Goal: Information Seeking & Learning: Learn about a topic

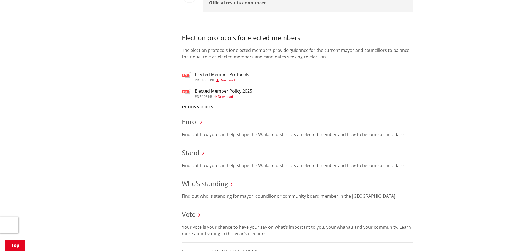
scroll to position [461, 0]
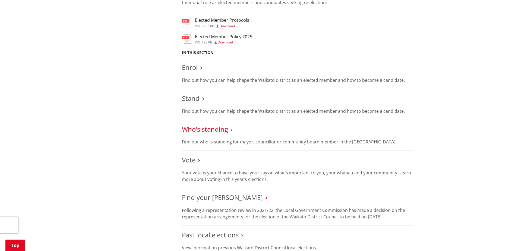
click at [224, 129] on link "Who's standing" at bounding box center [205, 129] width 46 height 9
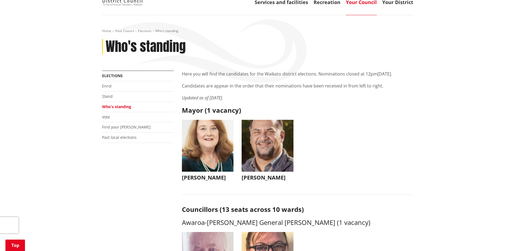
scroll to position [109, 0]
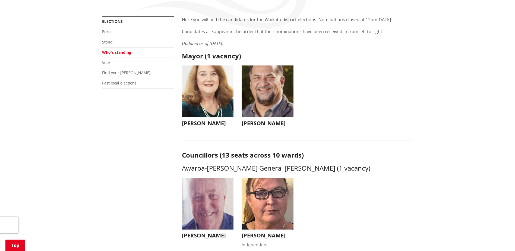
click at [252, 113] on img "button" at bounding box center [267, 91] width 52 height 52
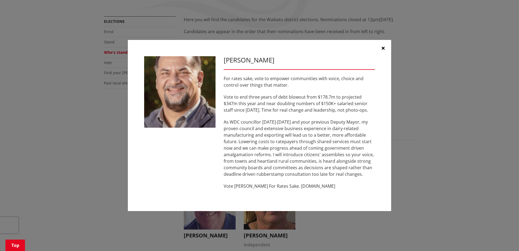
click at [383, 46] on icon "button" at bounding box center [382, 48] width 3 height 4
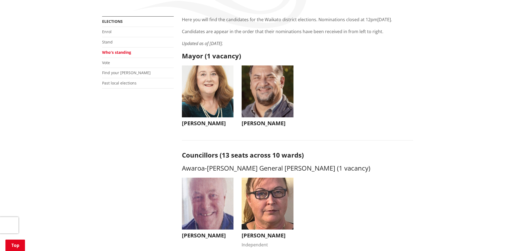
click at [201, 108] on img "button" at bounding box center [208, 91] width 52 height 52
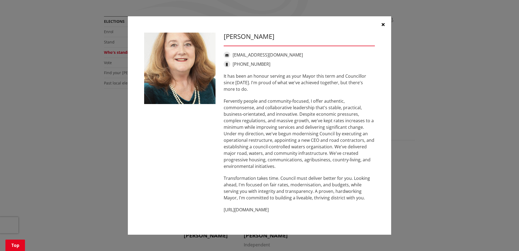
click at [383, 24] on icon "button" at bounding box center [382, 24] width 3 height 4
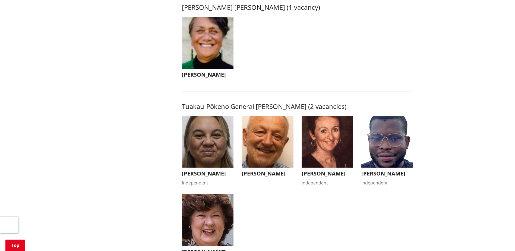
scroll to position [922, 0]
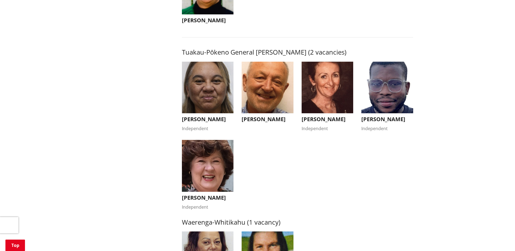
click at [197, 175] on img "button" at bounding box center [208, 166] width 52 height 52
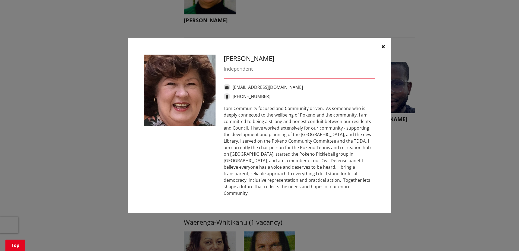
click at [383, 49] on icon "button" at bounding box center [382, 46] width 3 height 4
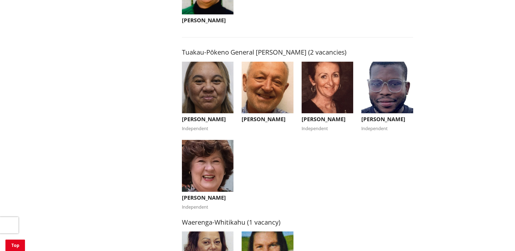
click at [383, 100] on img "button" at bounding box center [387, 88] width 52 height 52
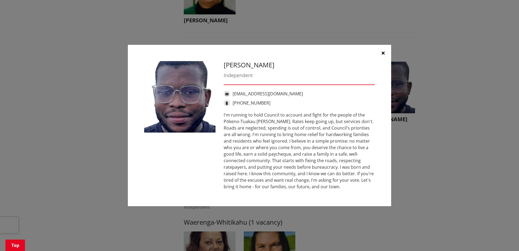
click at [382, 50] on button "button" at bounding box center [383, 53] width 16 height 16
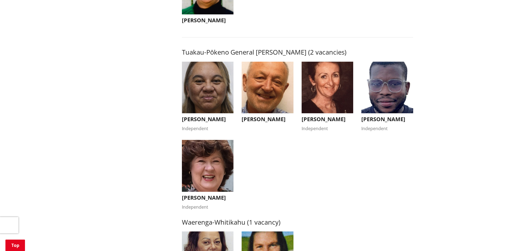
click at [323, 96] on img "button" at bounding box center [327, 88] width 52 height 52
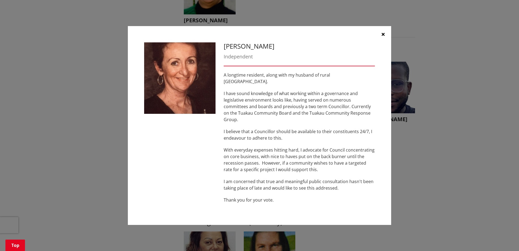
click at [381, 36] on icon "button" at bounding box center [382, 34] width 3 height 4
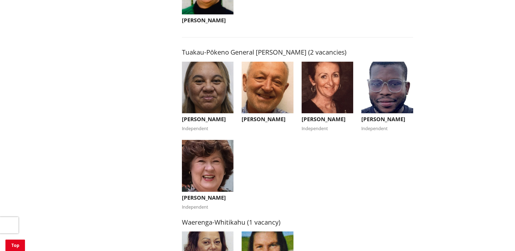
click at [282, 89] on img "button" at bounding box center [267, 88] width 52 height 52
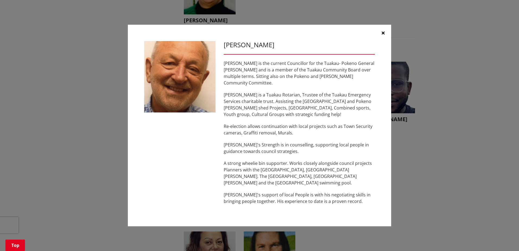
click at [383, 34] on icon "button" at bounding box center [382, 33] width 3 height 4
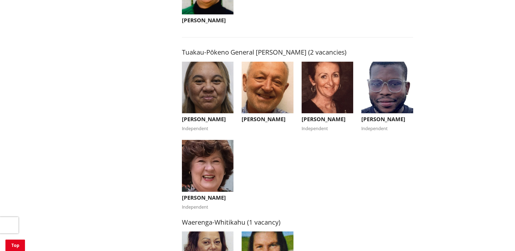
click at [220, 98] on img "button" at bounding box center [208, 88] width 52 height 52
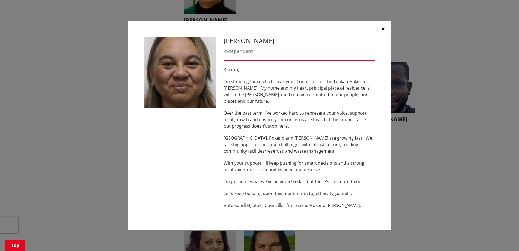
click at [382, 31] on icon "button" at bounding box center [382, 29] width 3 height 4
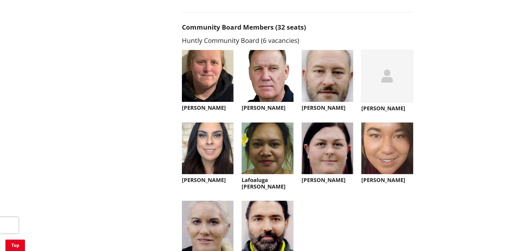
scroll to position [1465, 0]
